Goal: Use online tool/utility

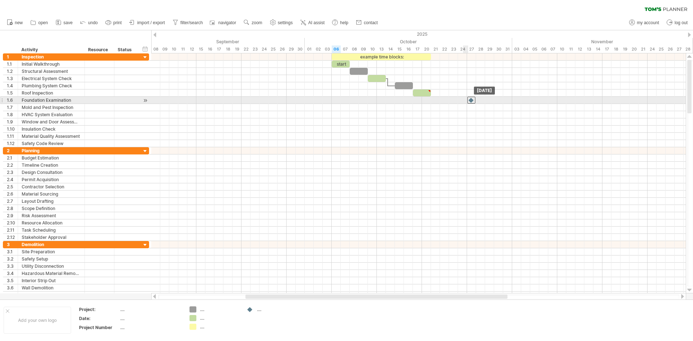
drag, startPoint x: 430, startPoint y: 101, endPoint x: 480, endPoint y: 101, distance: 49.8
click at [475, 101] on div at bounding box center [471, 100] width 8 height 7
click at [480, 101] on div at bounding box center [480, 100] width 8 height 7
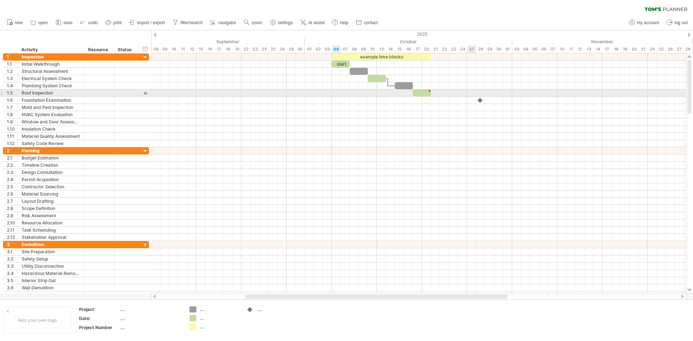
click at [474, 90] on div at bounding box center [418, 93] width 535 height 7
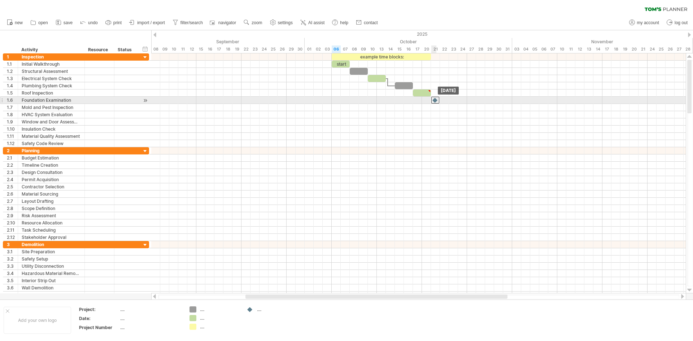
drag, startPoint x: 479, startPoint y: 100, endPoint x: 435, endPoint y: 98, distance: 44.1
click at [435, 98] on div at bounding box center [435, 100] width 8 height 7
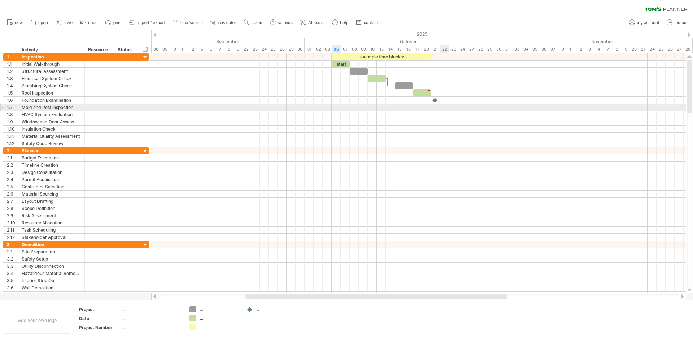
click at [442, 107] on div at bounding box center [418, 107] width 535 height 7
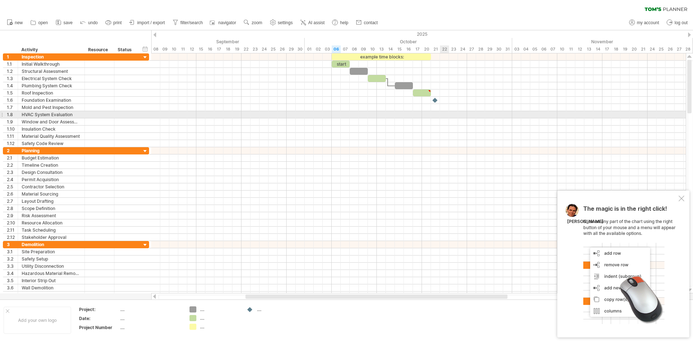
click at [448, 112] on div at bounding box center [418, 114] width 535 height 7
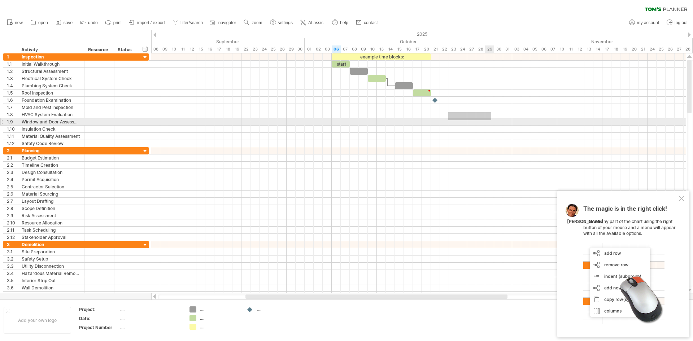
drag, startPoint x: 448, startPoint y: 112, endPoint x: 491, endPoint y: 120, distance: 43.7
click at [491, 120] on div at bounding box center [418, 100] width 535 height 94
drag, startPoint x: 443, startPoint y: 112, endPoint x: 578, endPoint y: 121, distance: 135.3
click at [578, 121] on div at bounding box center [418, 100] width 535 height 94
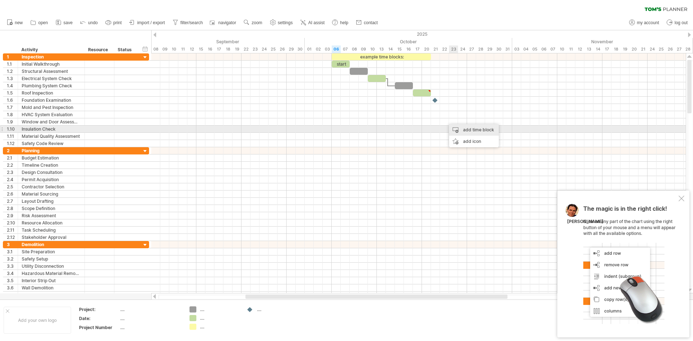
click at [463, 130] on div "add time block" at bounding box center [474, 130] width 50 height 12
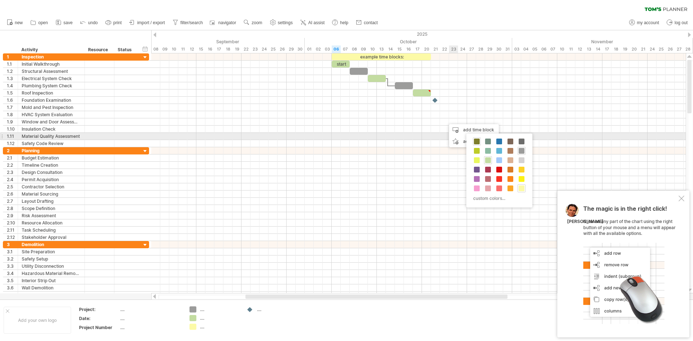
click at [479, 140] on span at bounding box center [477, 142] width 6 height 6
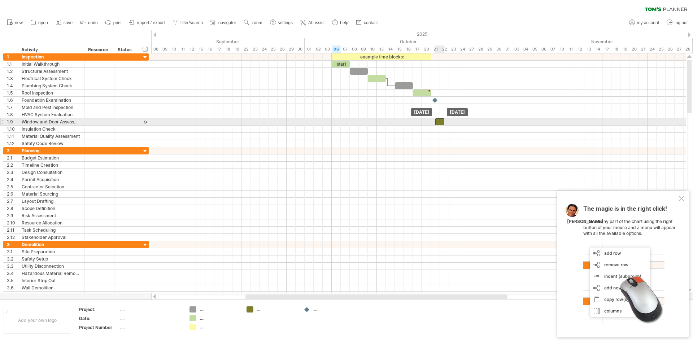
drag, startPoint x: 452, startPoint y: 121, endPoint x: 440, endPoint y: 121, distance: 11.2
click at [440, 121] on div at bounding box center [439, 121] width 9 height 7
drag, startPoint x: 444, startPoint y: 122, endPoint x: 484, endPoint y: 121, distance: 39.4
click at [482, 121] on span at bounding box center [480, 121] width 3 height 7
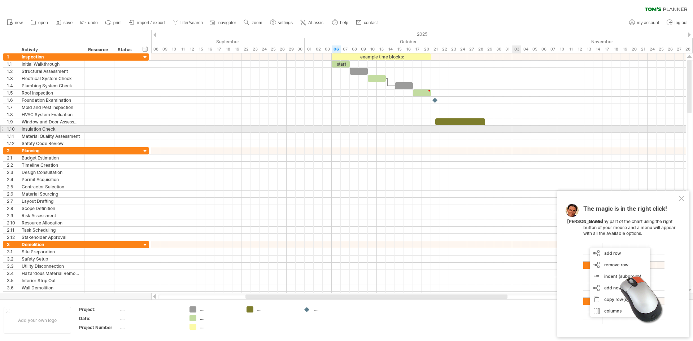
click at [519, 130] on div at bounding box center [418, 129] width 535 height 7
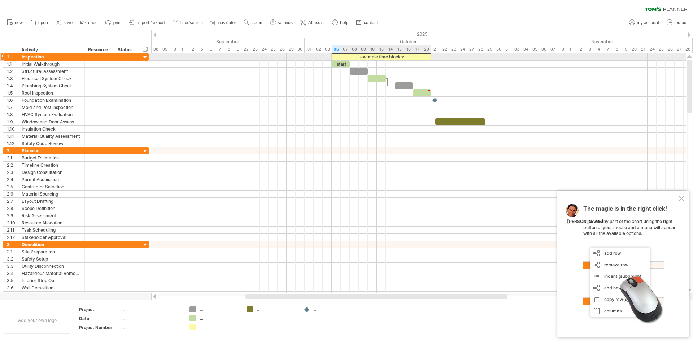
click at [379, 56] on div "example time blocks:" at bounding box center [381, 56] width 99 height 7
